Goal: Ask a question

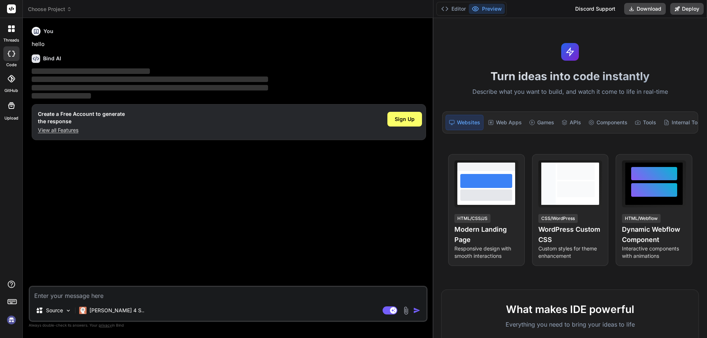
drag, startPoint x: 248, startPoint y: 151, endPoint x: 507, endPoint y: 158, distance: 259.2
click at [507, 158] on div "Choose Project Created with Pixso. Bind AI Web Search Created with Pixso. Code …" at bounding box center [365, 169] width 684 height 338
click at [12, 320] on img at bounding box center [11, 320] width 13 height 13
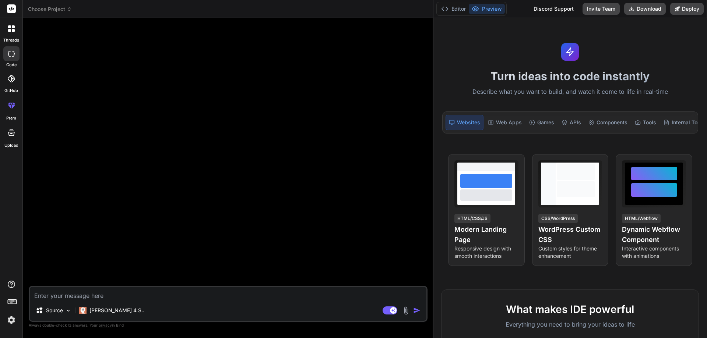
type textarea "x"
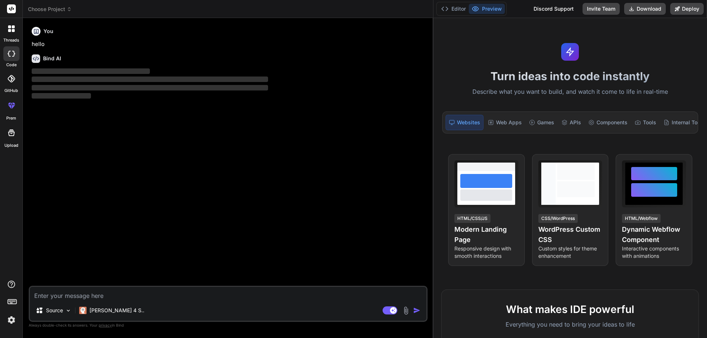
click at [133, 291] on textarea at bounding box center [228, 293] width 396 height 13
type textarea "h"
type textarea "x"
type textarea "hi"
type textarea "x"
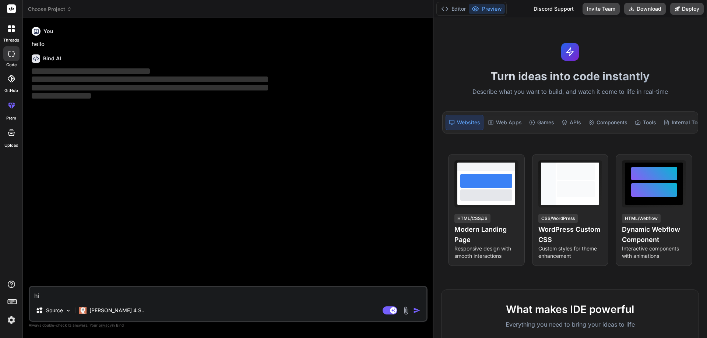
type textarea "hi"
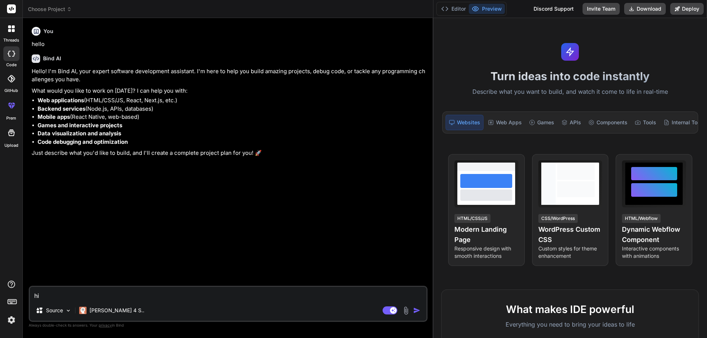
type textarea "x"
click at [60, 299] on textarea "hi" at bounding box center [228, 293] width 396 height 13
type textarea "hi"
type textarea "x"
type textarea "h"
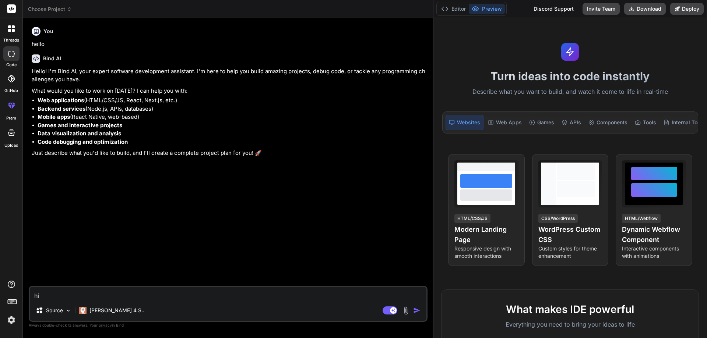
type textarea "x"
click at [313, 120] on li "Mobile apps (React Native, web-based)" at bounding box center [232, 117] width 388 height 8
click at [107, 288] on textarea at bounding box center [228, 293] width 396 height 13
type textarea "b"
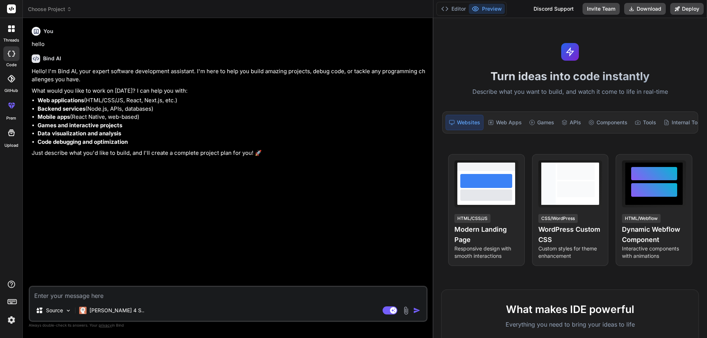
type textarea "x"
type textarea "be"
type textarea "x"
type textarea "bes"
type textarea "x"
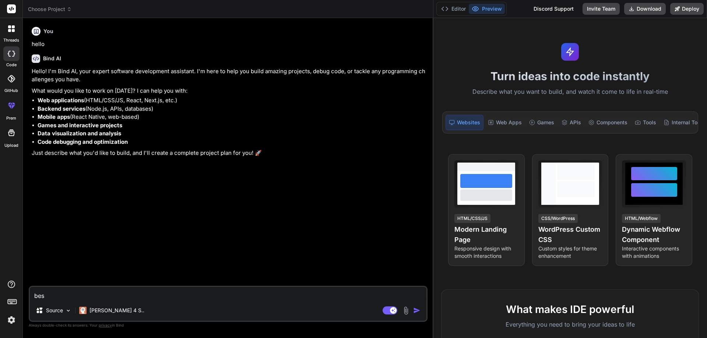
type textarea "best"
type textarea "x"
type textarea "best"
type textarea "x"
type textarea "best s"
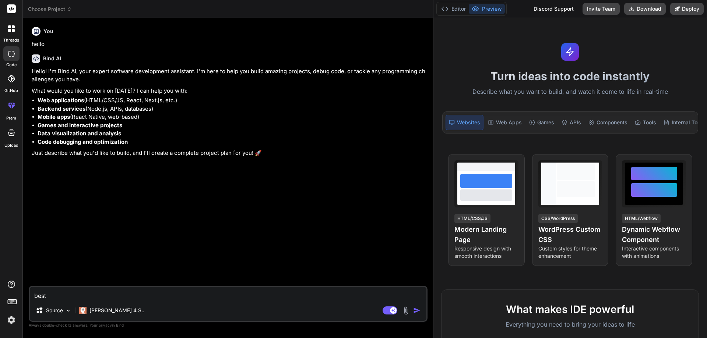
type textarea "x"
type textarea "best sh"
type textarea "x"
type textarea "best sha"
type textarea "x"
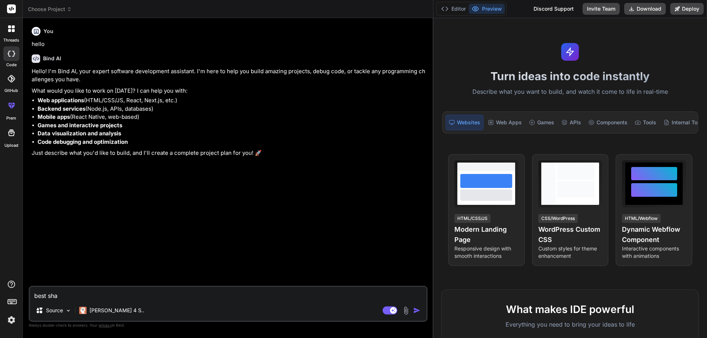
type textarea "best shar"
type textarea "x"
type textarea "best share"
type textarea "x"
type textarea "best share"
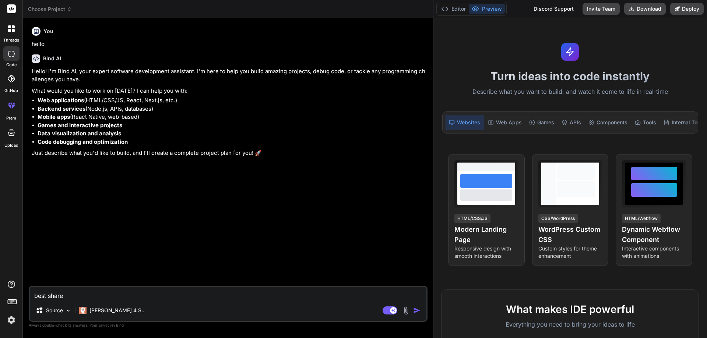
type textarea "x"
type textarea "best share i"
type textarea "x"
type textarea "best share in"
type textarea "x"
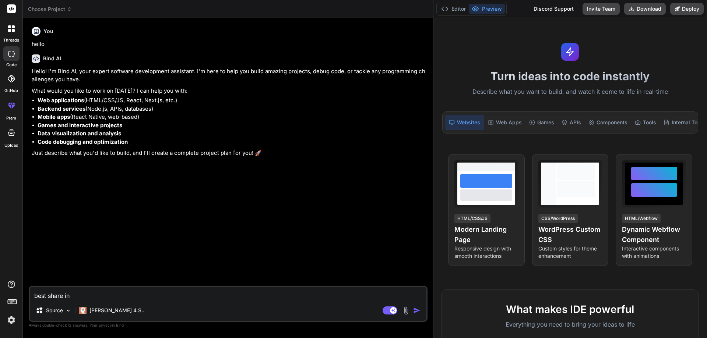
type textarea "best share in"
type textarea "x"
type textarea "best share in t"
type textarea "x"
type textarea "best share in th"
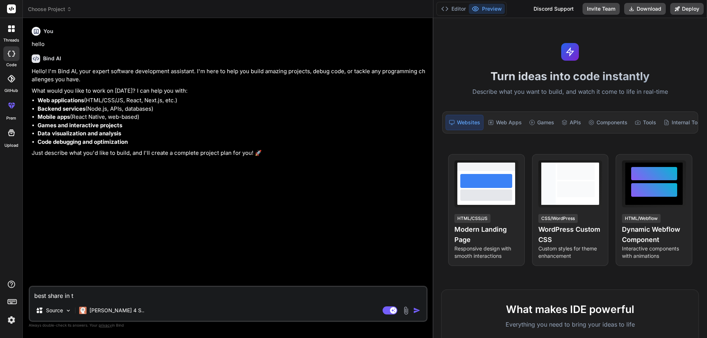
type textarea "x"
type textarea "best share in the"
type textarea "x"
type textarea "best share in the"
type textarea "x"
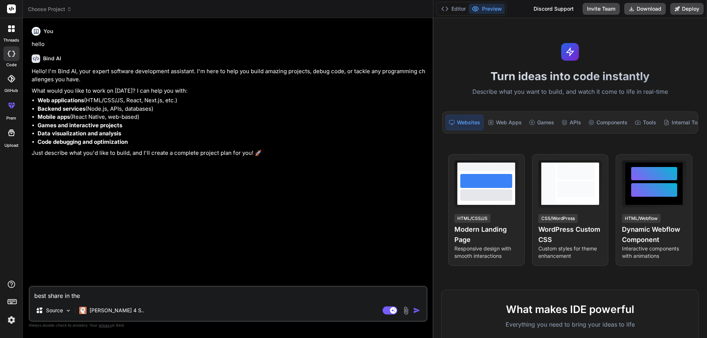
type textarea "best share in the i"
type textarea "x"
type textarea "best share in the in"
type textarea "x"
type textarea "best share in the ind"
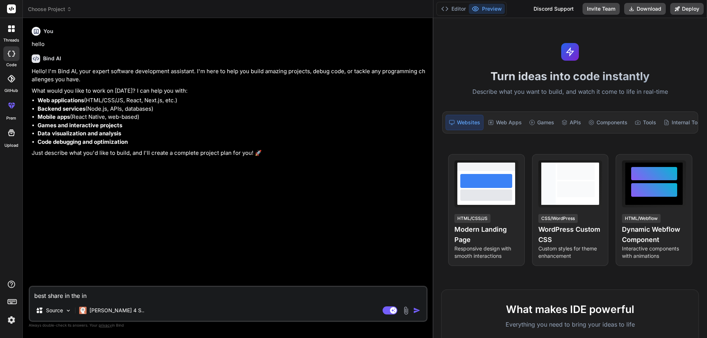
type textarea "x"
type textarea "best share in the indi"
type textarea "x"
type textarea "best share in the india"
type textarea "x"
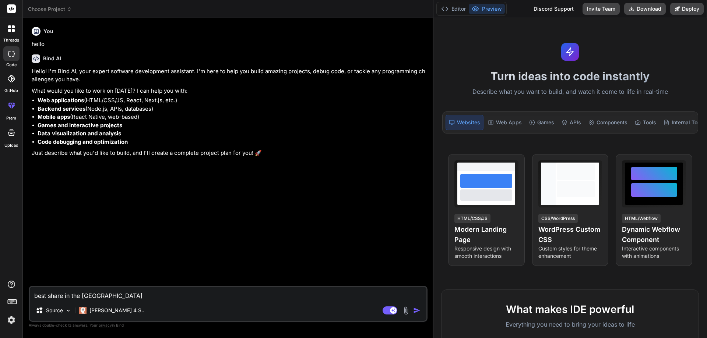
type textarea "best share in the indian"
type textarea "x"
type textarea "best share in the indian"
type textarea "x"
type textarea "best share in the indian m"
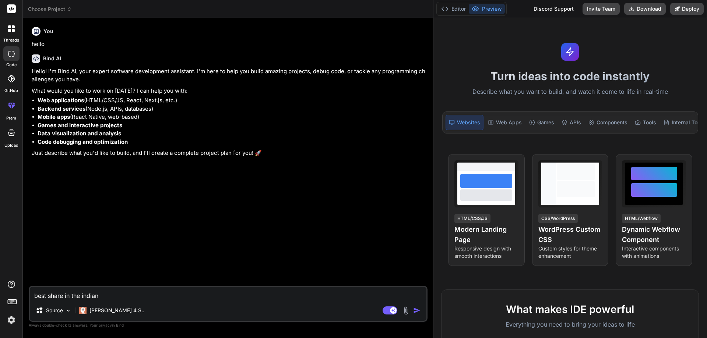
type textarea "x"
type textarea "best share in the indian ma"
type textarea "x"
type textarea "best share in the indian mar"
type textarea "x"
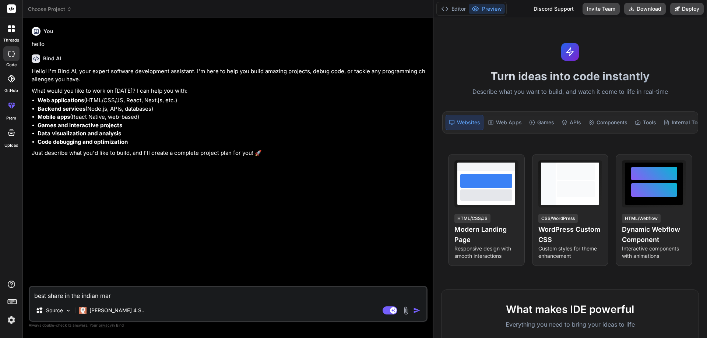
type textarea "best share in the indian mark"
type textarea "x"
type textarea "best share in the indian marke"
type textarea "x"
type textarea "best share in the indian market"
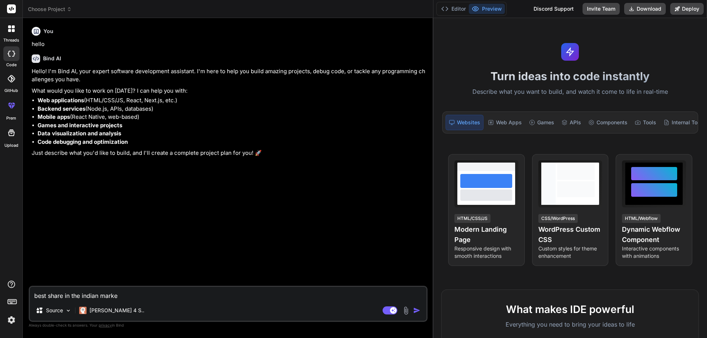
type textarea "x"
type textarea "best share in the indian market"
type textarea "x"
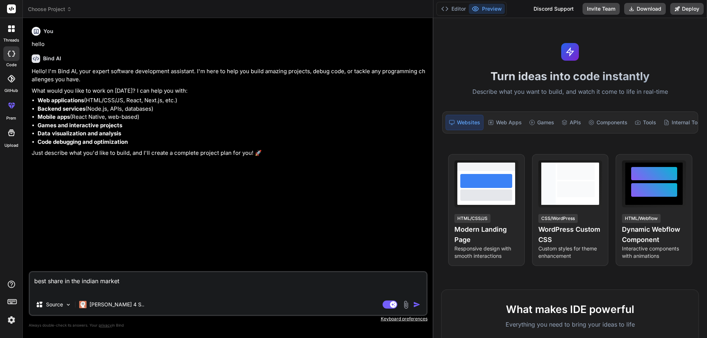
type textarea "best share in the indian market w"
type textarea "x"
type textarea "best share in the indian market wh"
type textarea "x"
type textarea "best share in the indian market whi"
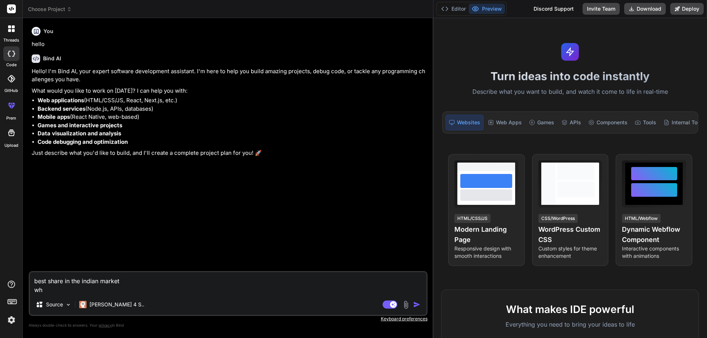
type textarea "x"
type textarea "best share in the indian market whit"
type textarea "x"
type textarea "best share in the indian market whi"
type textarea "x"
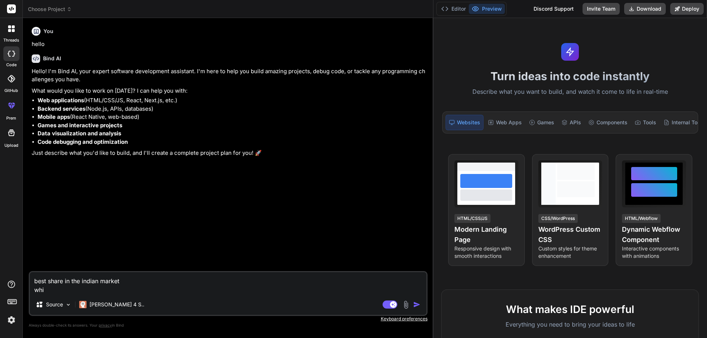
type textarea "best share in the indian market wh"
type textarea "x"
type textarea "best share in the indian market w"
type textarea "x"
type textarea "best share in the indian market wh"
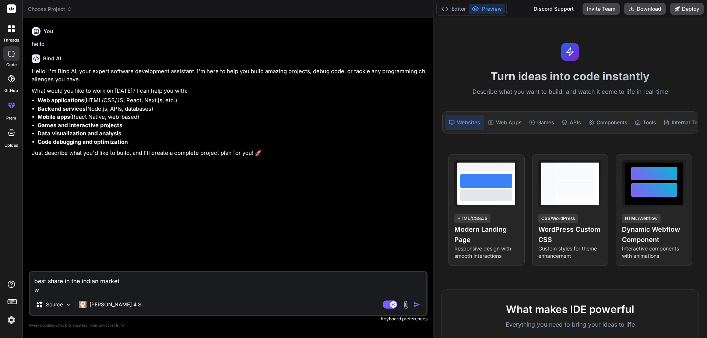
type textarea "x"
type textarea "best share in the indian market wha"
type textarea "x"
type textarea "best share in the indian market what"
type textarea "x"
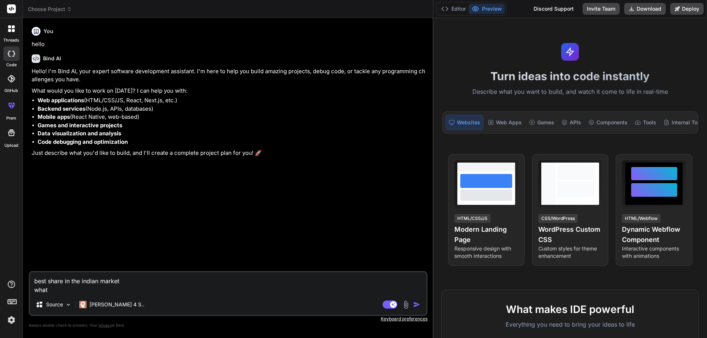
type textarea "best share in the indian market what"
type textarea "x"
type textarea "best share in the indian market what c"
type textarea "x"
type textarea "best share in the indian market what ch"
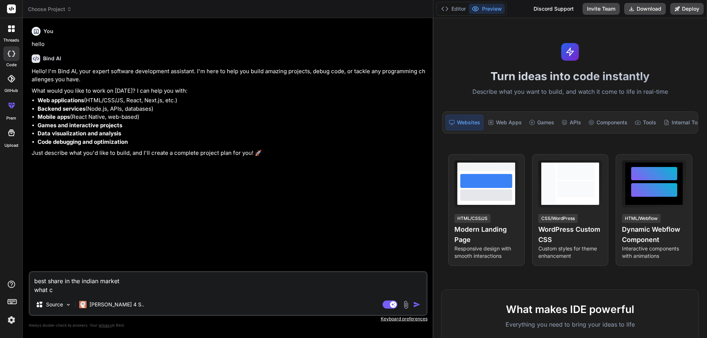
type textarea "x"
type textarea "best share in the indian market what che"
type textarea "x"
type textarea "best share in the indian market what chec"
type textarea "x"
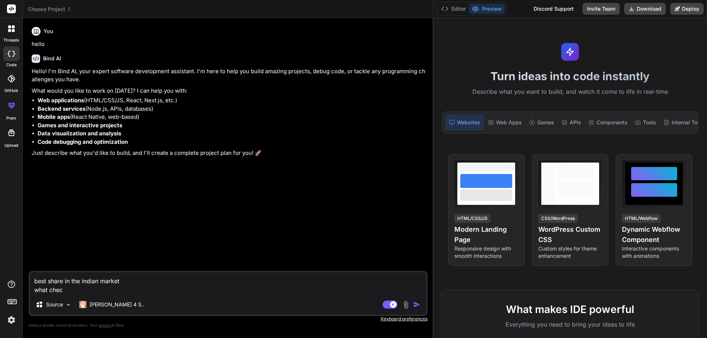
type textarea "best share in the indian market what check"
type textarea "x"
type textarea "best share in the indian market what check"
type textarea "x"
type textarea "best share in the indian market what check p"
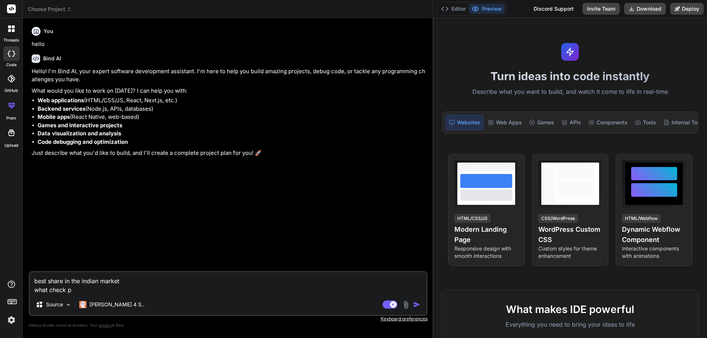
type textarea "x"
type textarea "best share in the indian market what check pr"
type textarea "x"
type textarea "best share in the indian market what check pro"
type textarea "x"
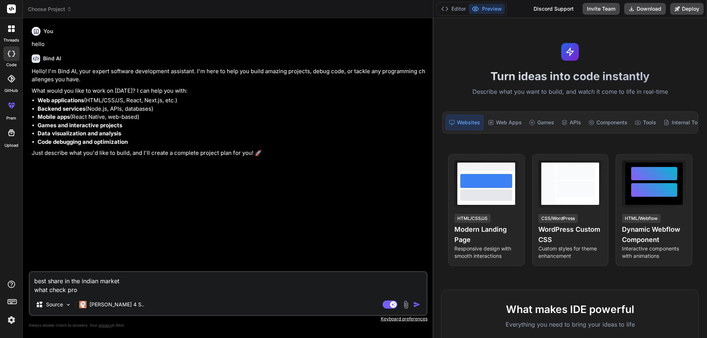
type textarea "best share in the indian market what check prom"
type textarea "x"
type textarea "best share in the indian market what check promo"
type textarea "x"
type textarea "best share in the indian market what check promot"
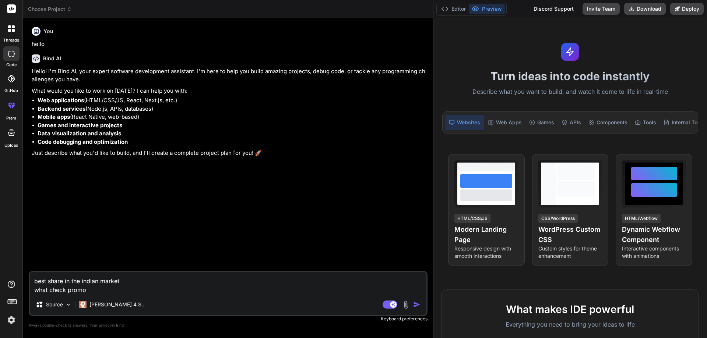
type textarea "x"
type textarea "best share in the indian market what check promoto"
type textarea "x"
type textarea "best share in the indian market what check promotor"
type textarea "x"
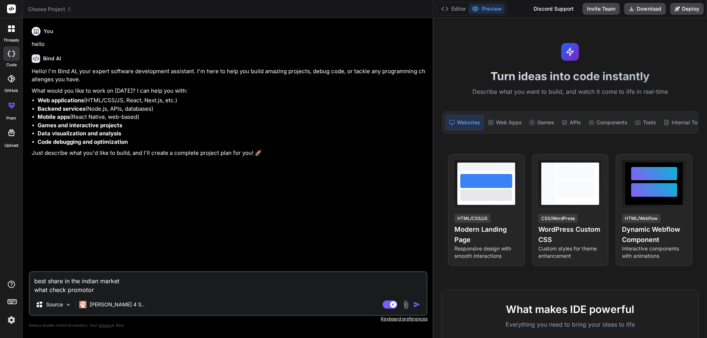
type textarea "best share in the indian market what check promotor"
type textarea "x"
type textarea "best share in the indian market what check promotor h"
type textarea "x"
type textarea "best share in the indian market what check promotor ho"
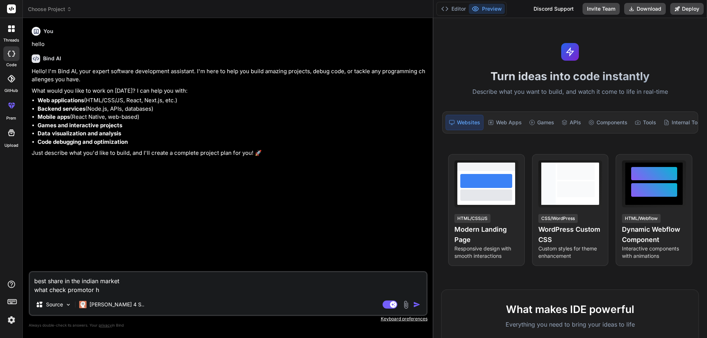
type textarea "x"
type textarea "best share in the indian market what check promotor hol"
type textarea "x"
type textarea "best share in the indian market what check promotor hold"
type textarea "x"
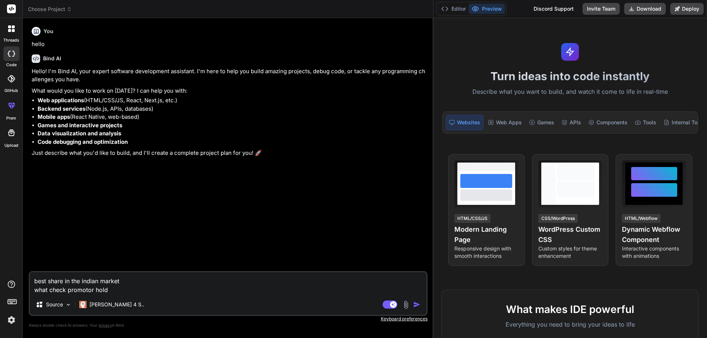
type textarea "best share in the indian market what check promotor holdi"
type textarea "x"
type textarea "best share in the indian market what check promotor holdin"
type textarea "x"
type textarea "best share in the indian market what check promotor holding"
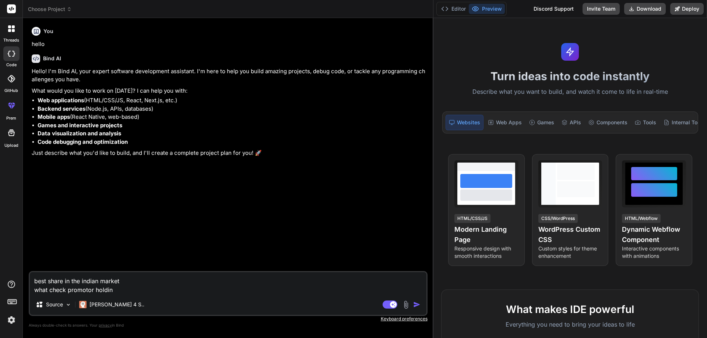
type textarea "x"
type textarea "best share in the indian market what check promotor holding"
type textarea "x"
type textarea "best share in the indian market what check promotor holding ,"
type textarea "x"
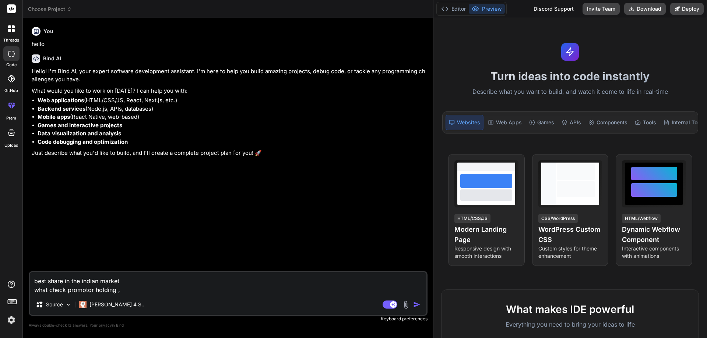
type textarea "best share in the indian market what check promotor holding ,,"
type textarea "x"
type textarea "best share in the indian market what check promotor holding ,"
type textarea "x"
type textarea "best share in the indian market what check promotor holding ,"
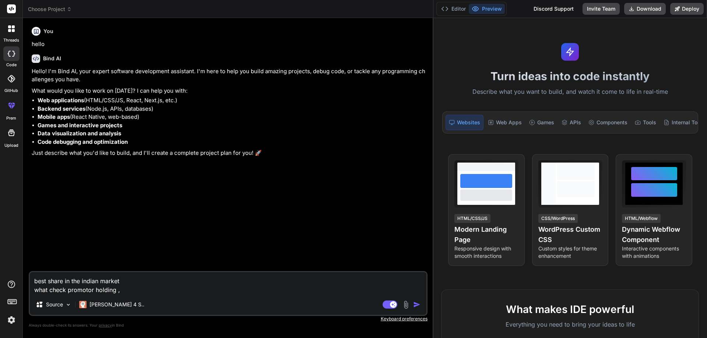
type textarea "x"
type textarea "best share in the indian market what check promotor holding , f"
type textarea "x"
type textarea "best share in the indian market what check promotor holding , fi"
type textarea "x"
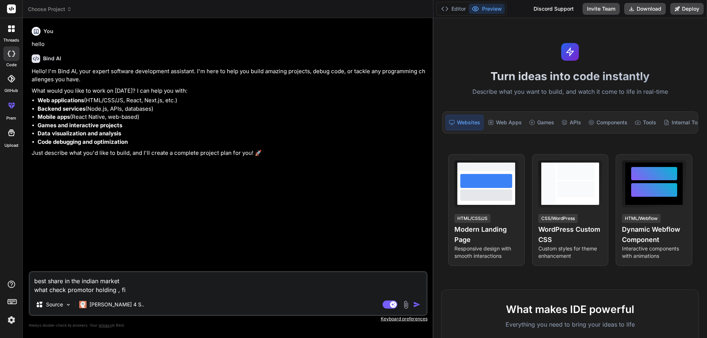
type textarea "best share in the indian market what check promotor holding , fii"
type textarea "x"
type textarea "best share in the indian market what check promotor holding , fii"
type textarea "x"
type textarea "best share in the indian market what check promotor holding , fii b"
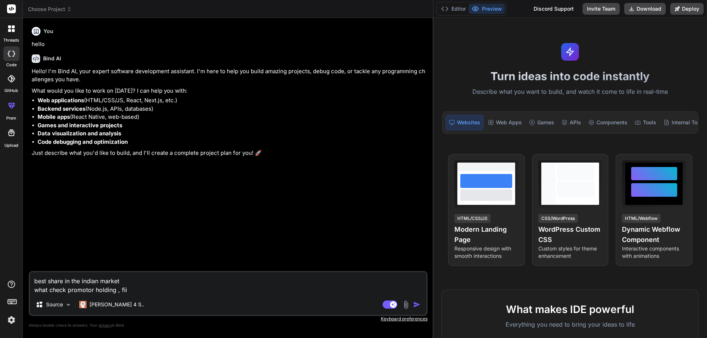
type textarea "x"
type textarea "best share in the indian market what check promotor holding , fii bu"
type textarea "x"
type textarea "best share in the indian market what check promotor holding , fii buy"
type textarea "x"
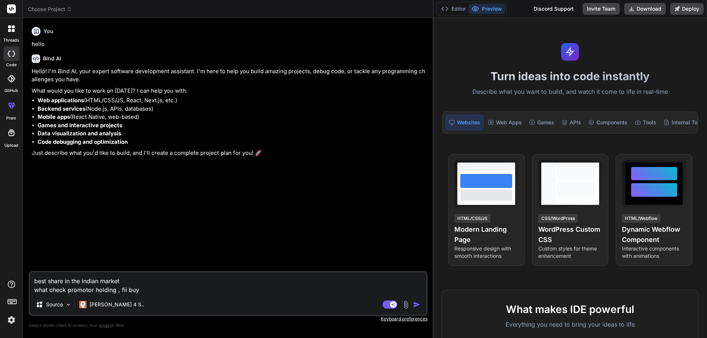
type textarea "best share in the indian market what check promotor holding , fii buyi"
type textarea "x"
type textarea "best share in the indian market what check promotor holding , fii buyin"
type textarea "x"
type textarea "best share in the indian market what check promotor holding , fii buying"
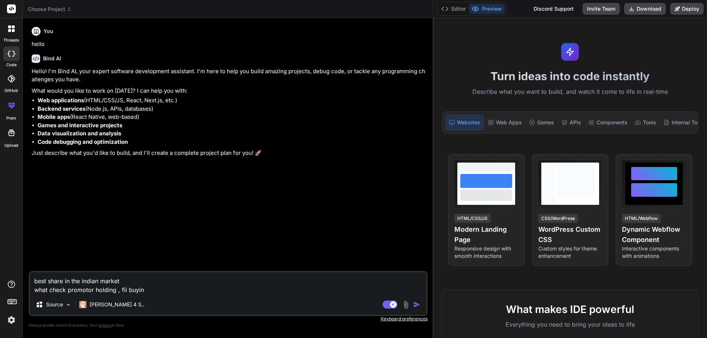
type textarea "x"
type textarea "best share in the indian market what check promotor holding , fii buying"
type textarea "x"
type textarea "best share in the indian market what check promotor holding , fii buying o"
type textarea "x"
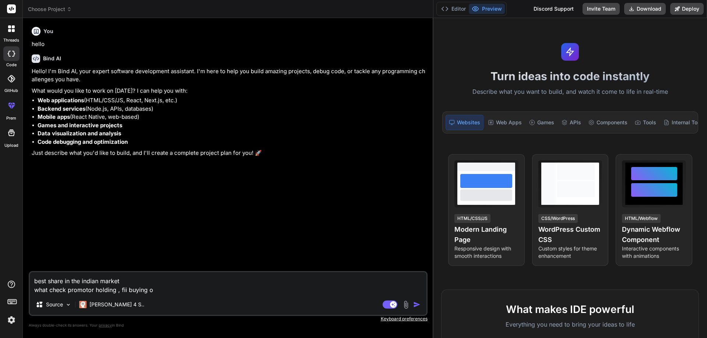
type textarea "best share in the indian market what check promotor holding , fii buying or"
type textarea "x"
type textarea "best share in the indian market what check promotor holding , fii buying or"
type textarea "x"
type textarea "best share in the indian market what check promotor holding , fii buying or p"
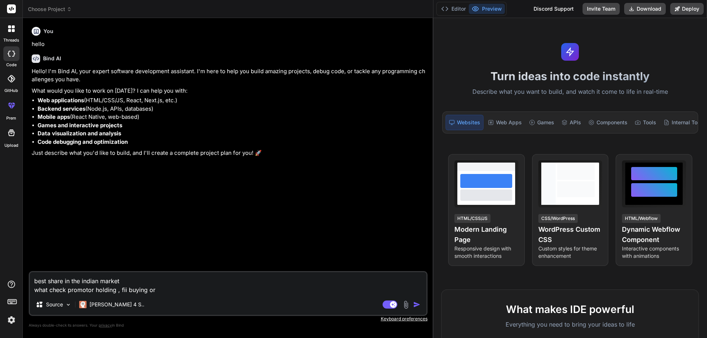
type textarea "x"
type textarea "best share in the indian market what check promotor holding , fii buying or pu"
type textarea "x"
type textarea "best share in the indian market what check promotor holding , fii buying or pub"
type textarea "x"
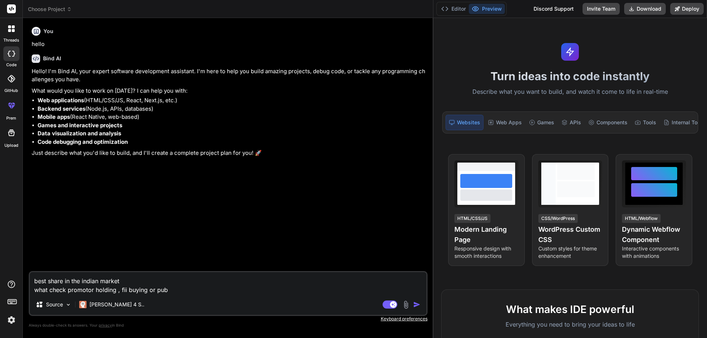
type textarea "best share in the indian market what check promotor holding , fii buying or publ"
type textarea "x"
type textarea "best share in the indian market what check promotor holding , fii buying or pub…"
type textarea "x"
type textarea "best share in the indian market what check promotor holding , fii buying or pub…"
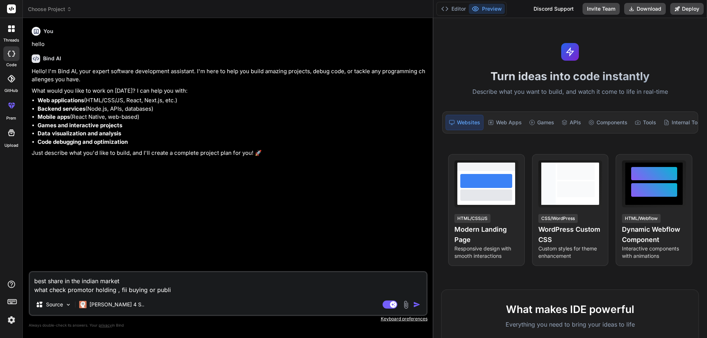
type textarea "x"
type textarea "best share in the indian market what check promotor holding , fii buying or pub…"
type textarea "x"
type textarea "best share in the indian market what check promotor holding , fii buying or pub…"
type textarea "x"
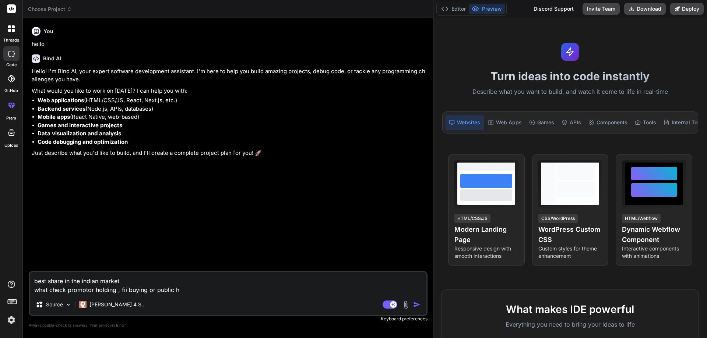
type textarea "best share in the indian market what check promotor holding , fii buying or pub…"
type textarea "x"
type textarea "best share in the indian market what check promotor holding , fii buying or pub…"
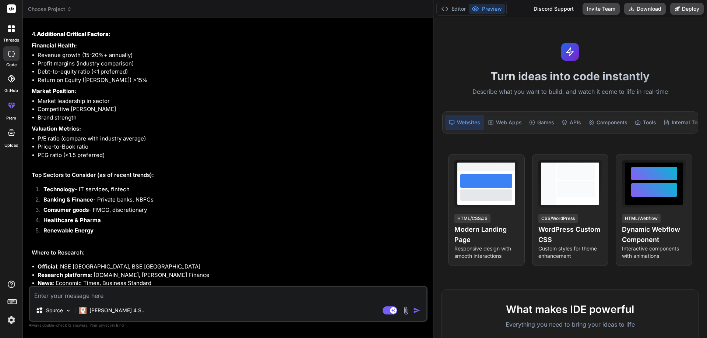
scroll to position [405, 0]
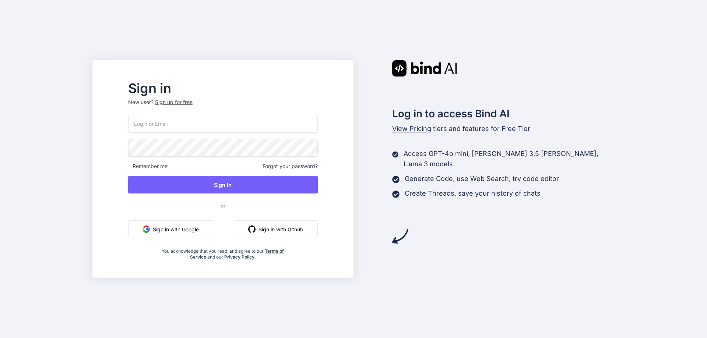
click at [209, 123] on input "email" at bounding box center [223, 124] width 190 height 18
type input "[EMAIL_ADDRESS][DOMAIN_NAME]"
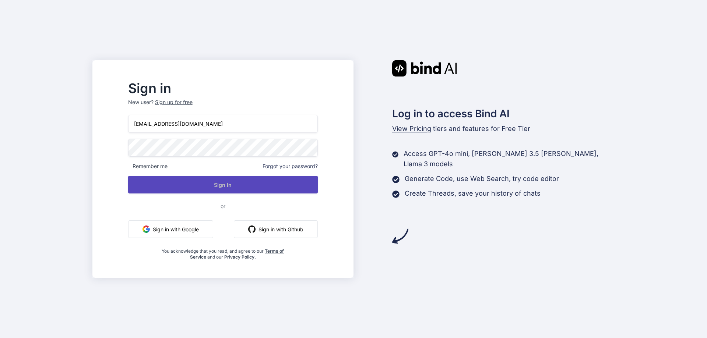
click at [247, 185] on button "Sign In" at bounding box center [223, 185] width 190 height 18
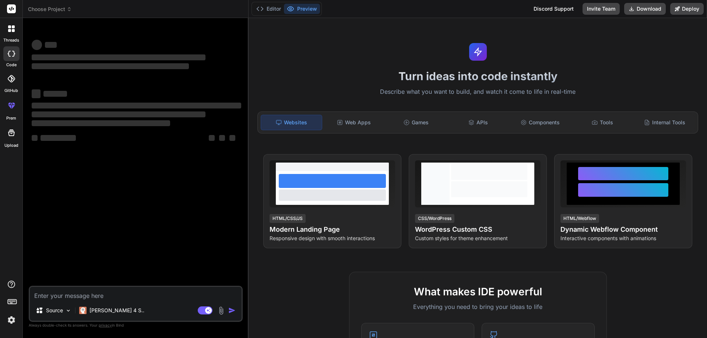
click at [12, 320] on img at bounding box center [11, 320] width 13 height 13
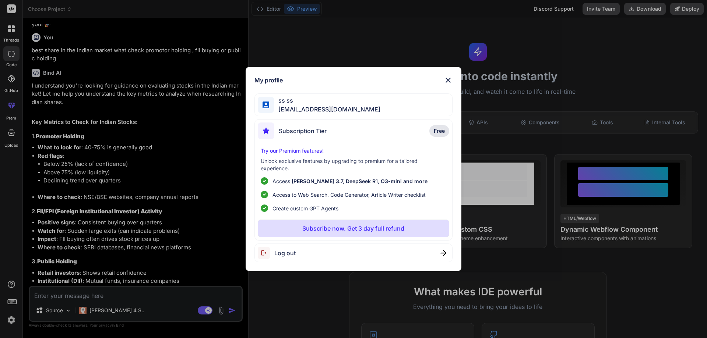
type textarea "x"
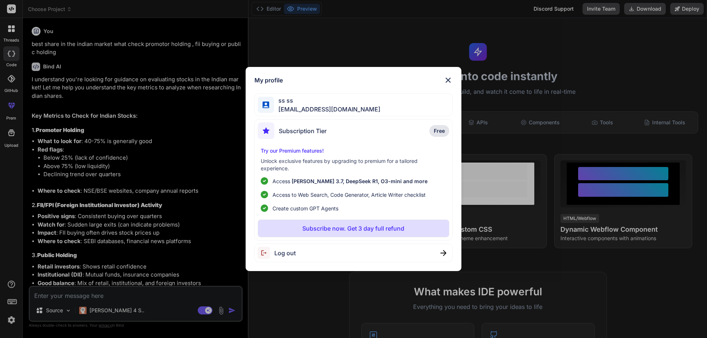
click at [447, 80] on img at bounding box center [448, 80] width 9 height 9
